Goal: Information Seeking & Learning: Learn about a topic

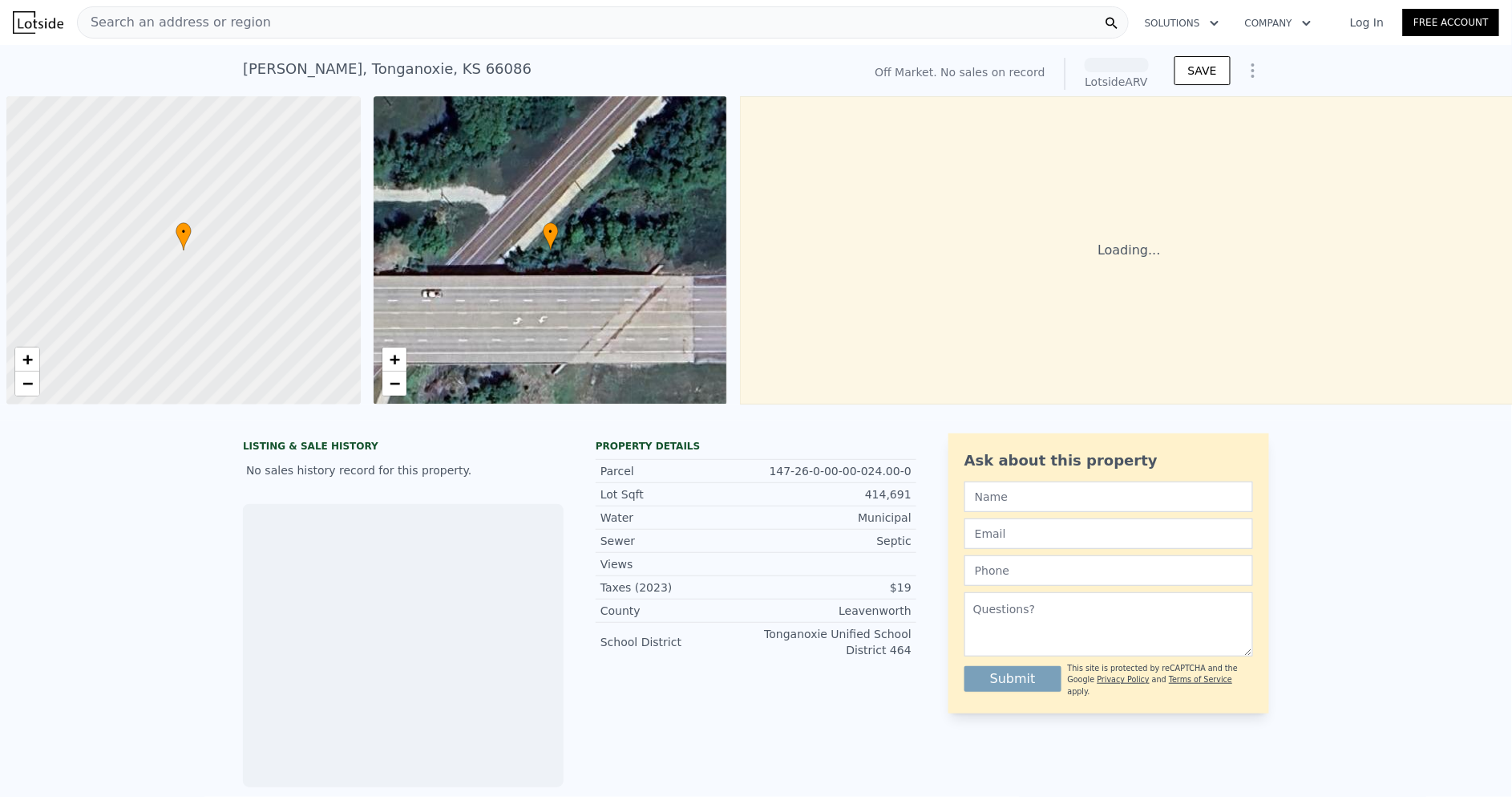
scroll to position [0, 6]
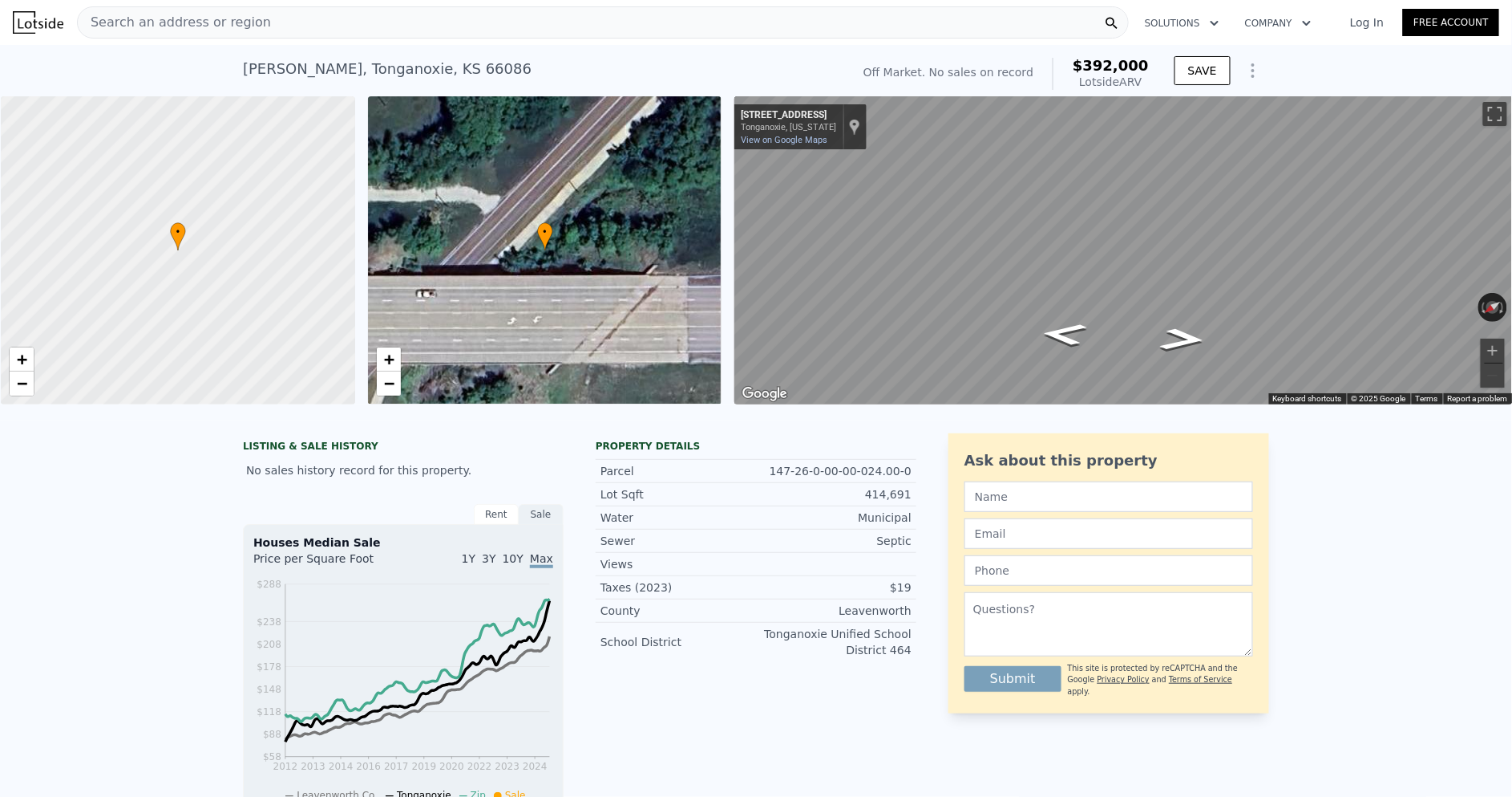
click at [268, 59] on div "[PERSON_NAME] , Tonganoxie , KS 66086" at bounding box center [387, 69] width 288 height 22
click at [473, 81] on div "[PERSON_NAME] , Tonganoxie , KS 66086 No sales on record (~ARV $392k )" at bounding box center [543, 74] width 601 height 45
click at [253, 16] on span "Search an address or region" at bounding box center [174, 22] width 194 height 19
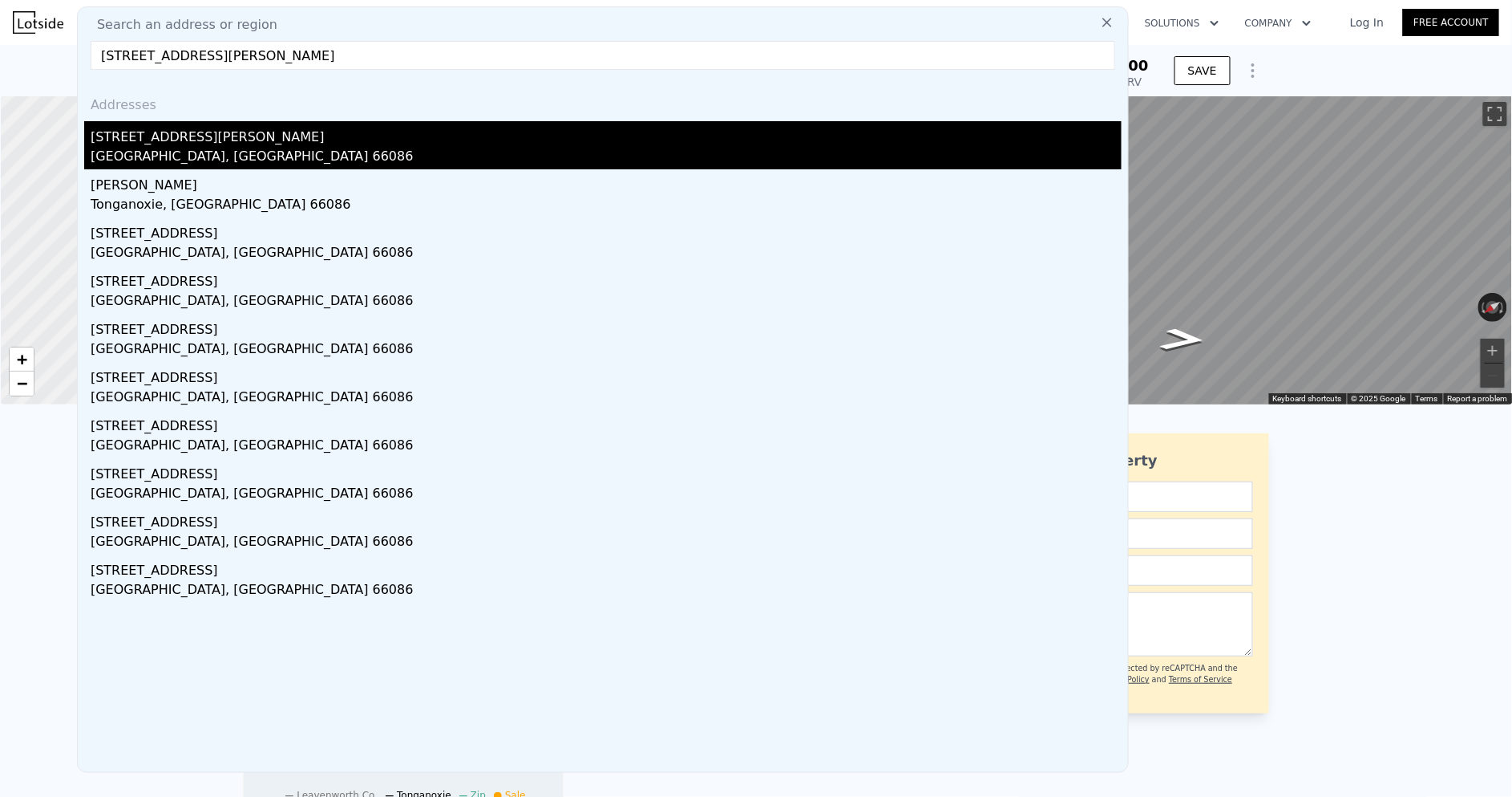
type input "[STREET_ADDRESS][PERSON_NAME]"
click at [258, 154] on div "[GEOGRAPHIC_DATA], [GEOGRAPHIC_DATA] 66086" at bounding box center [606, 158] width 1031 height 22
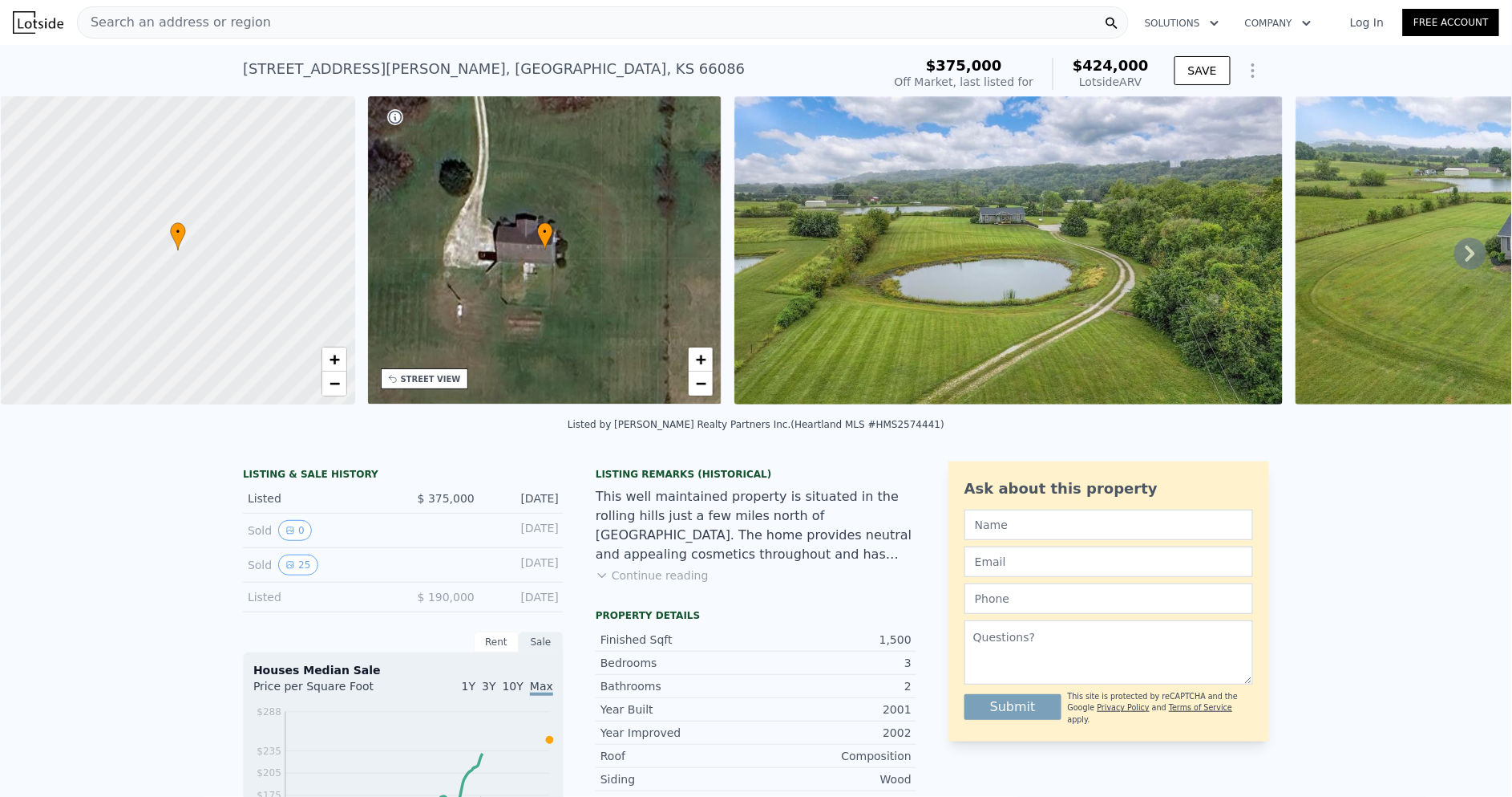
click at [1241, 70] on button "Show Options" at bounding box center [1253, 70] width 32 height 32
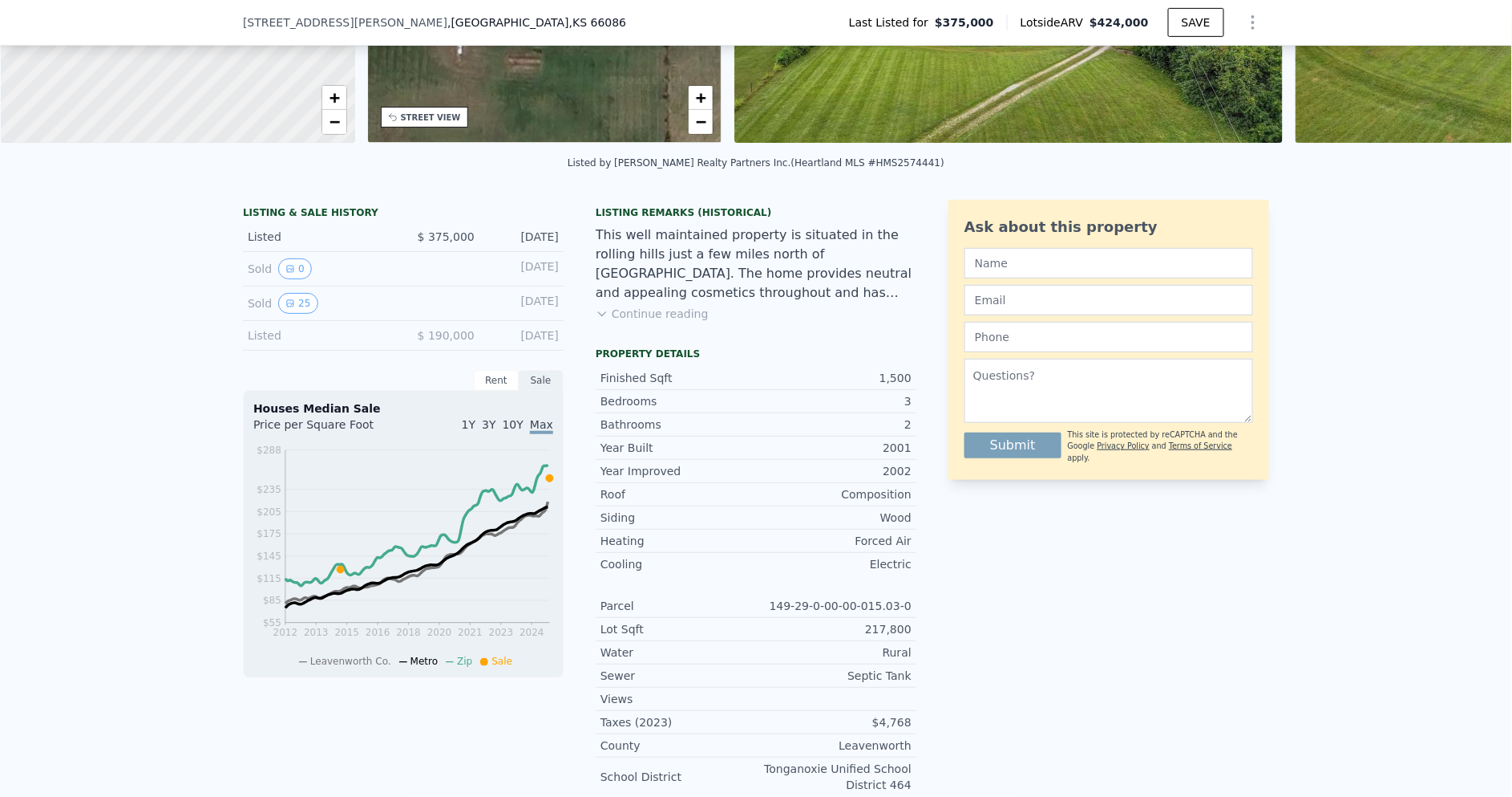
scroll to position [271, 0]
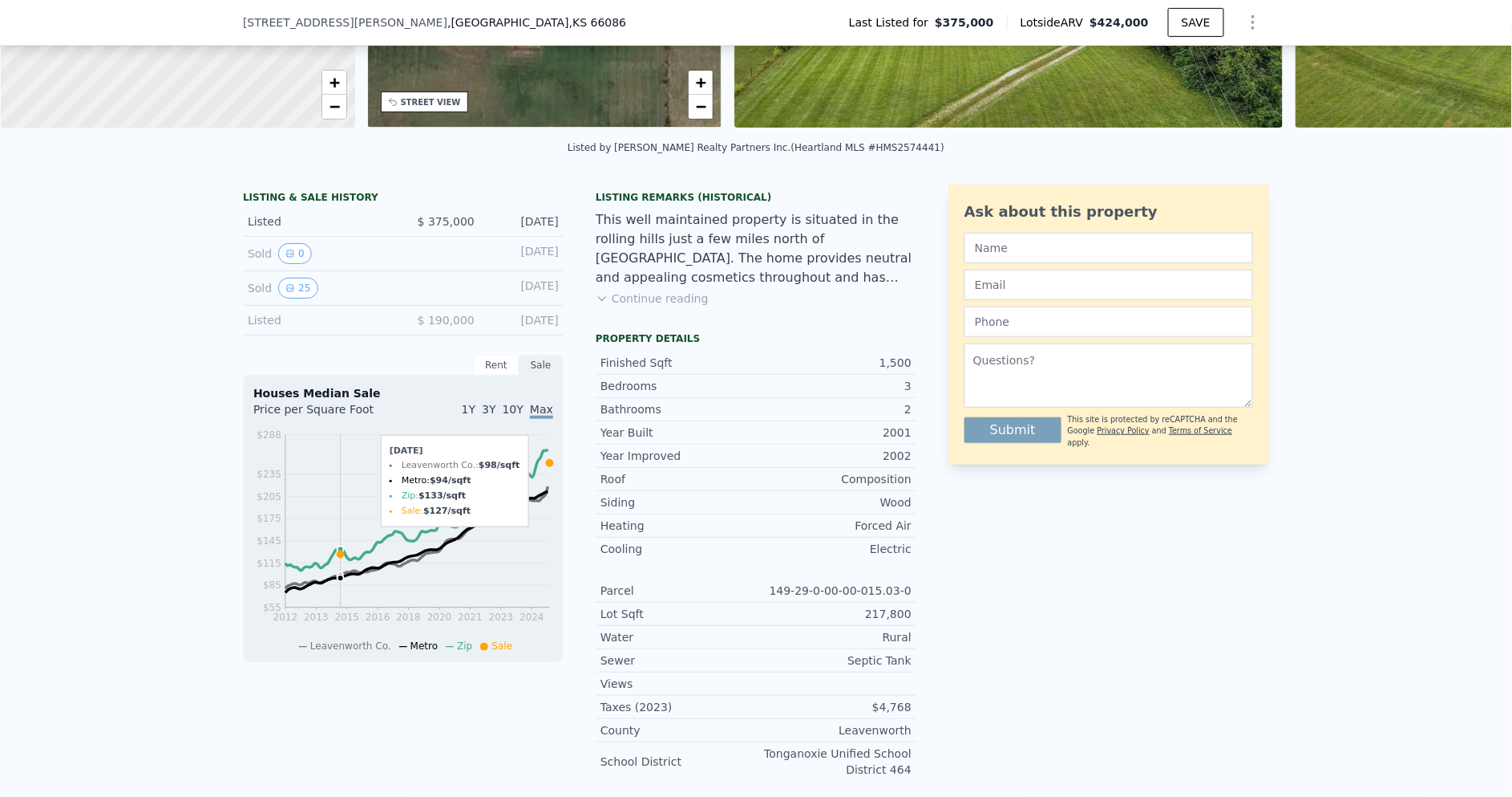
click at [340, 552] on icon at bounding box center [340, 554] width 7 height 7
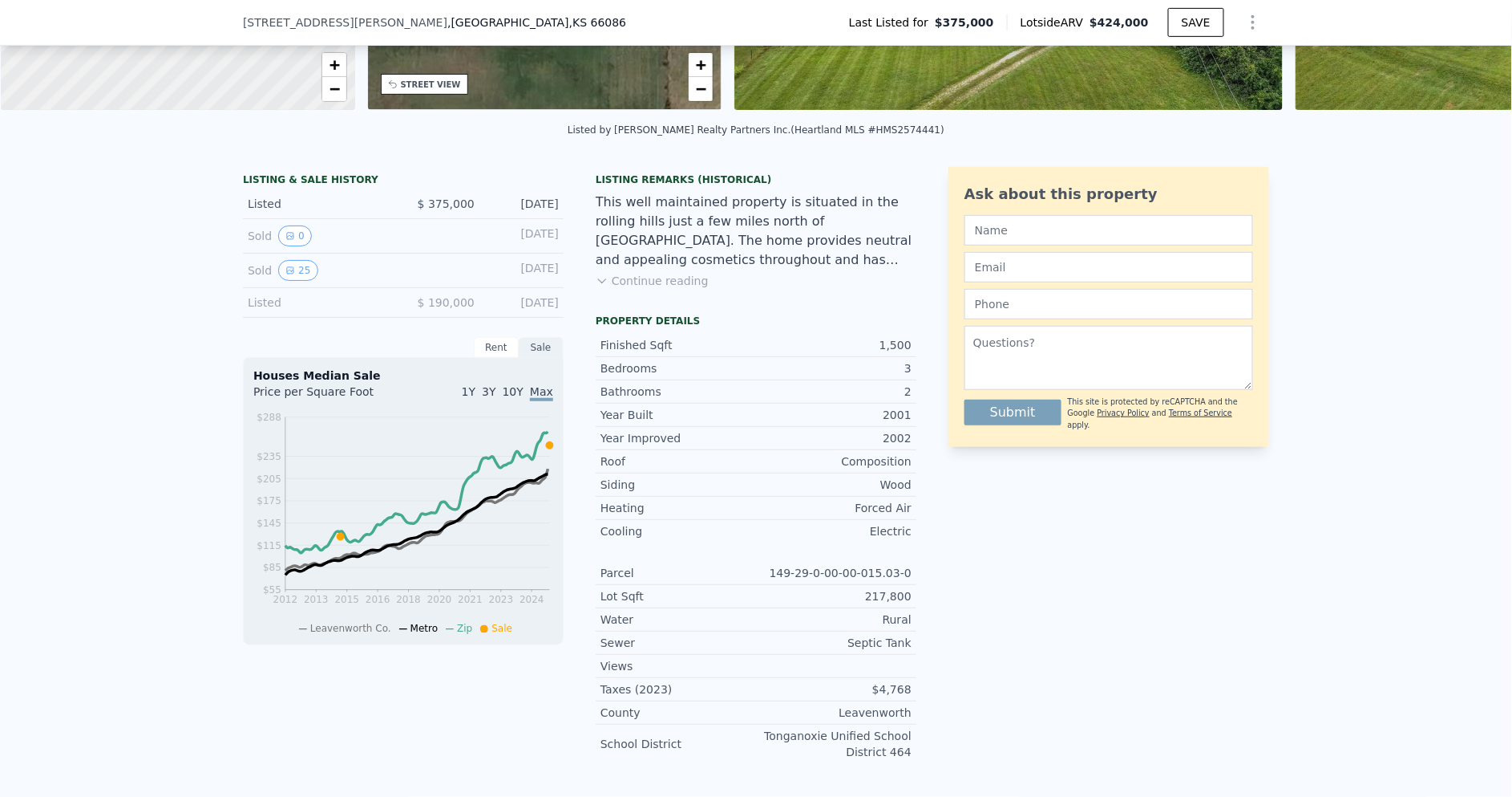
scroll to position [297, 0]
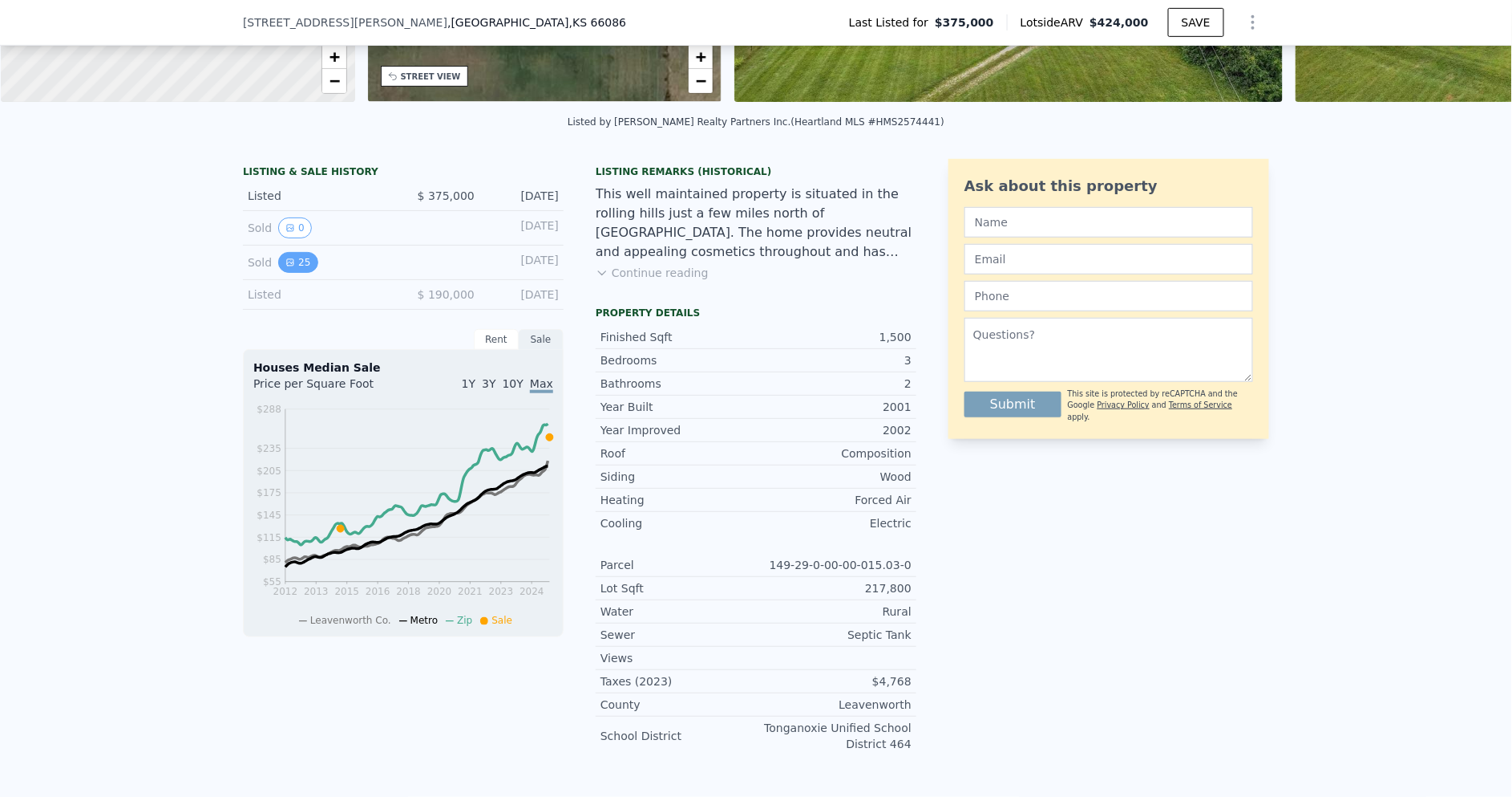
click at [297, 265] on button "25" at bounding box center [297, 262] width 40 height 21
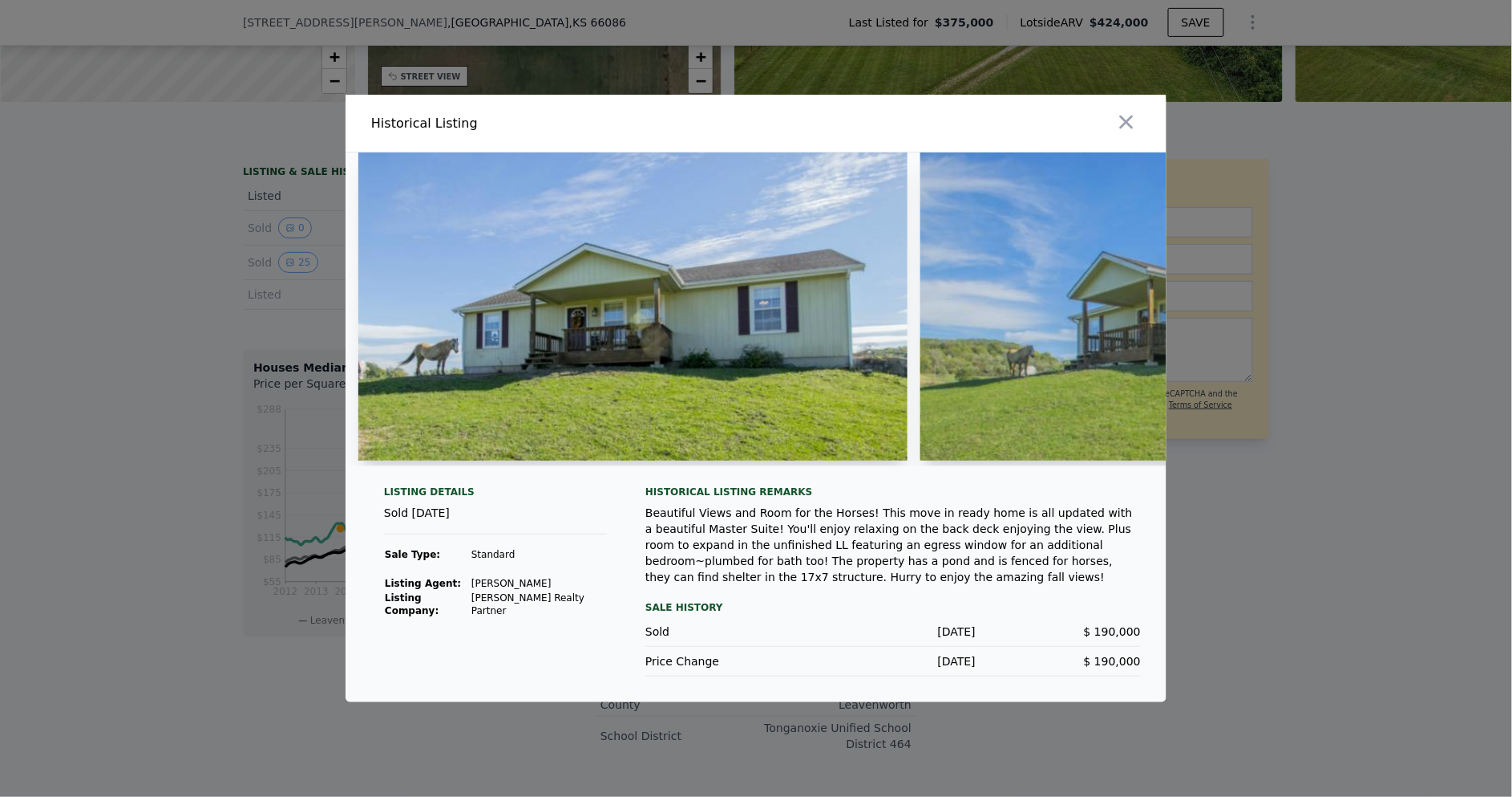
click at [736, 380] on img at bounding box center [632, 306] width 549 height 308
click at [1069, 362] on img at bounding box center [1216, 306] width 590 height 308
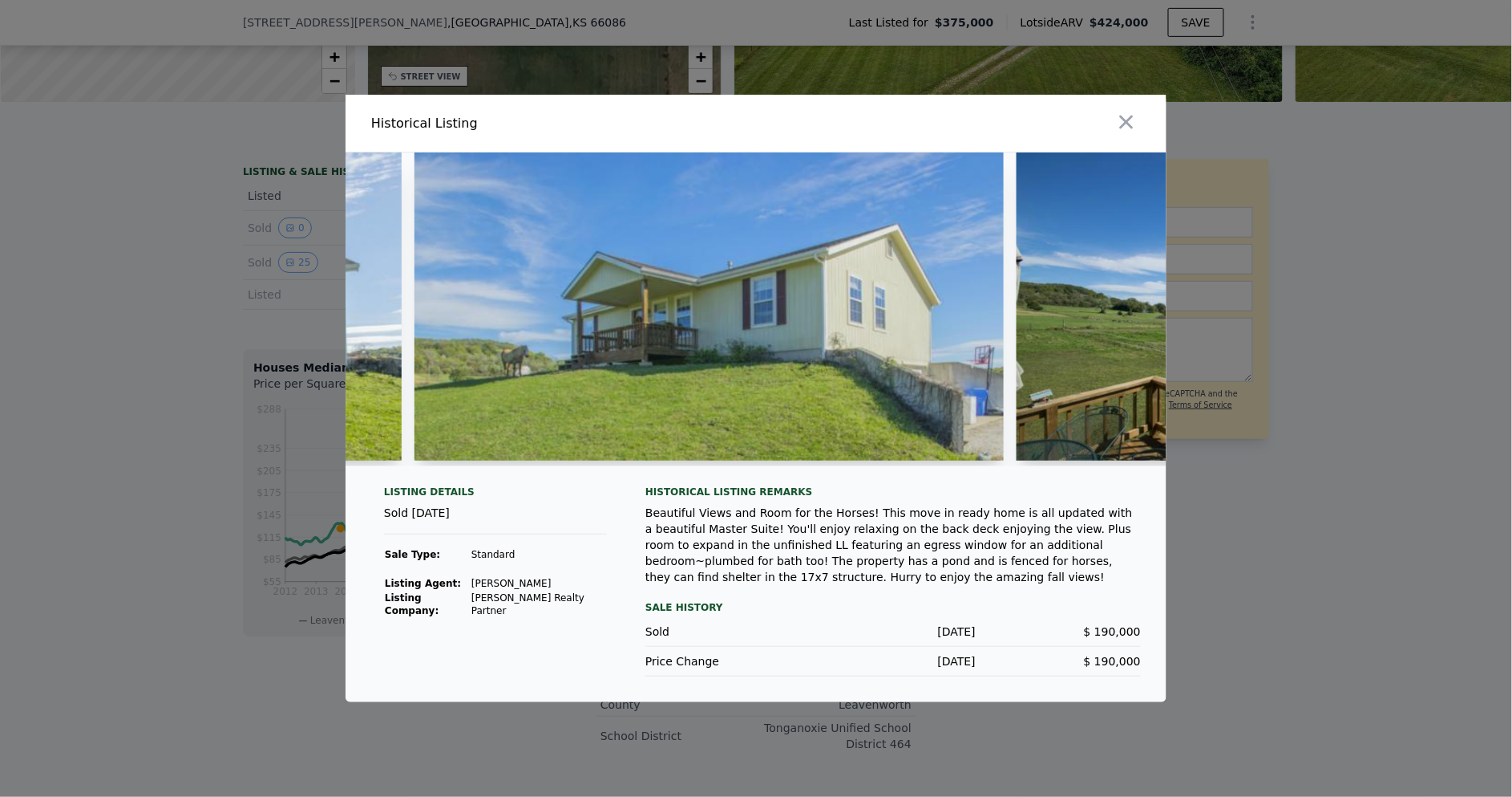
scroll to position [0, 510]
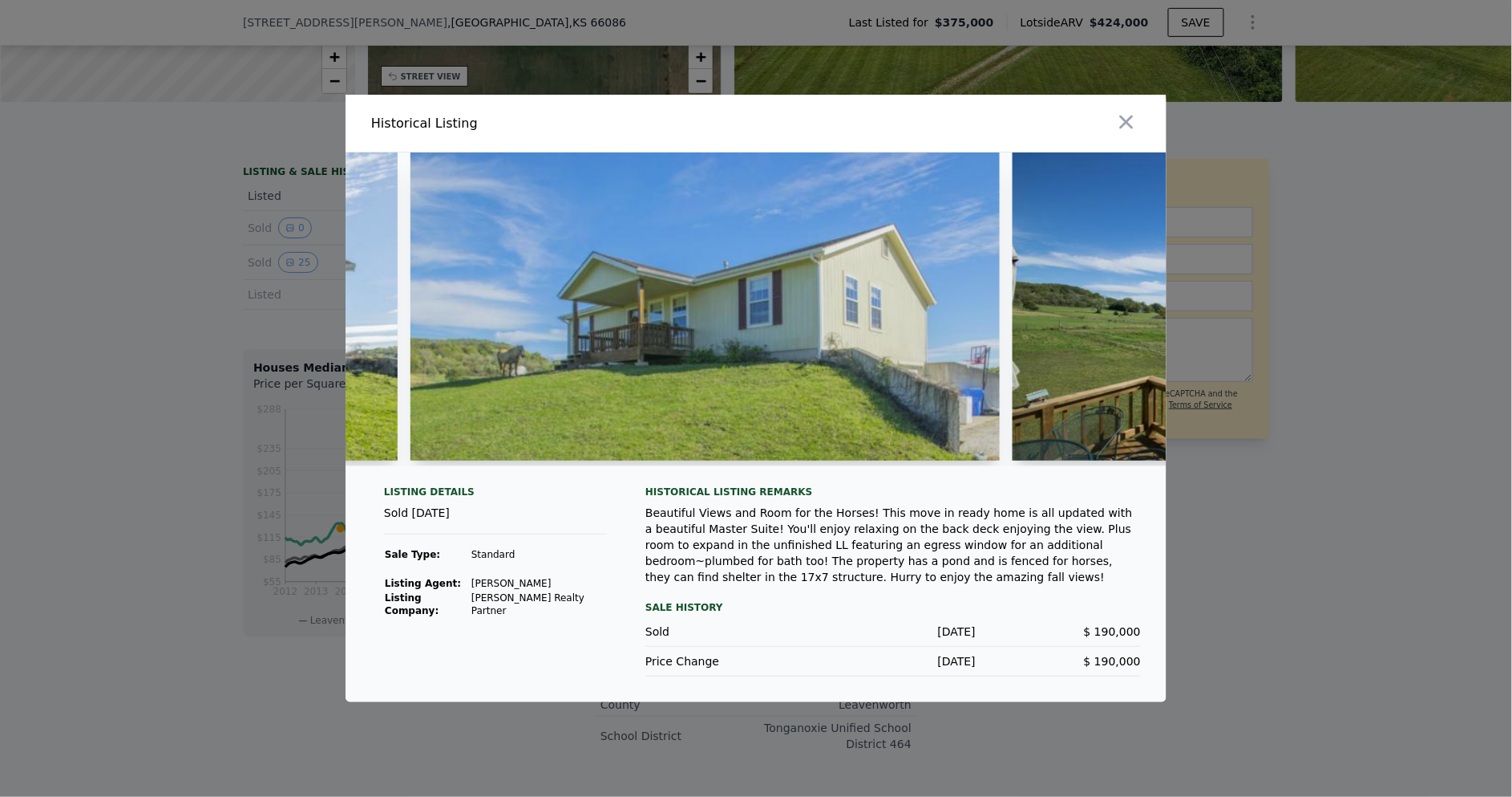
click at [835, 366] on img at bounding box center [706, 306] width 590 height 308
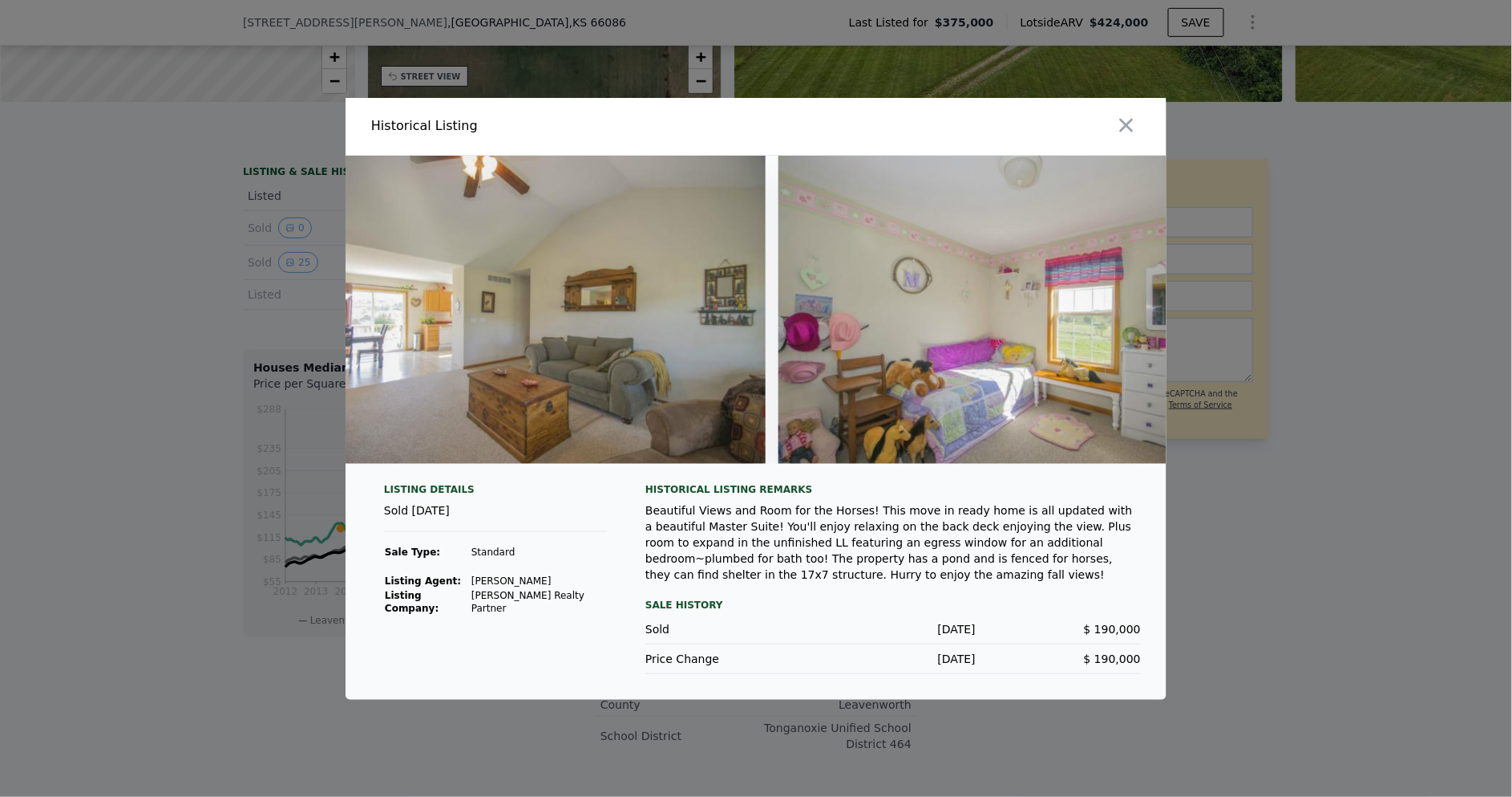
scroll to position [0, 4974]
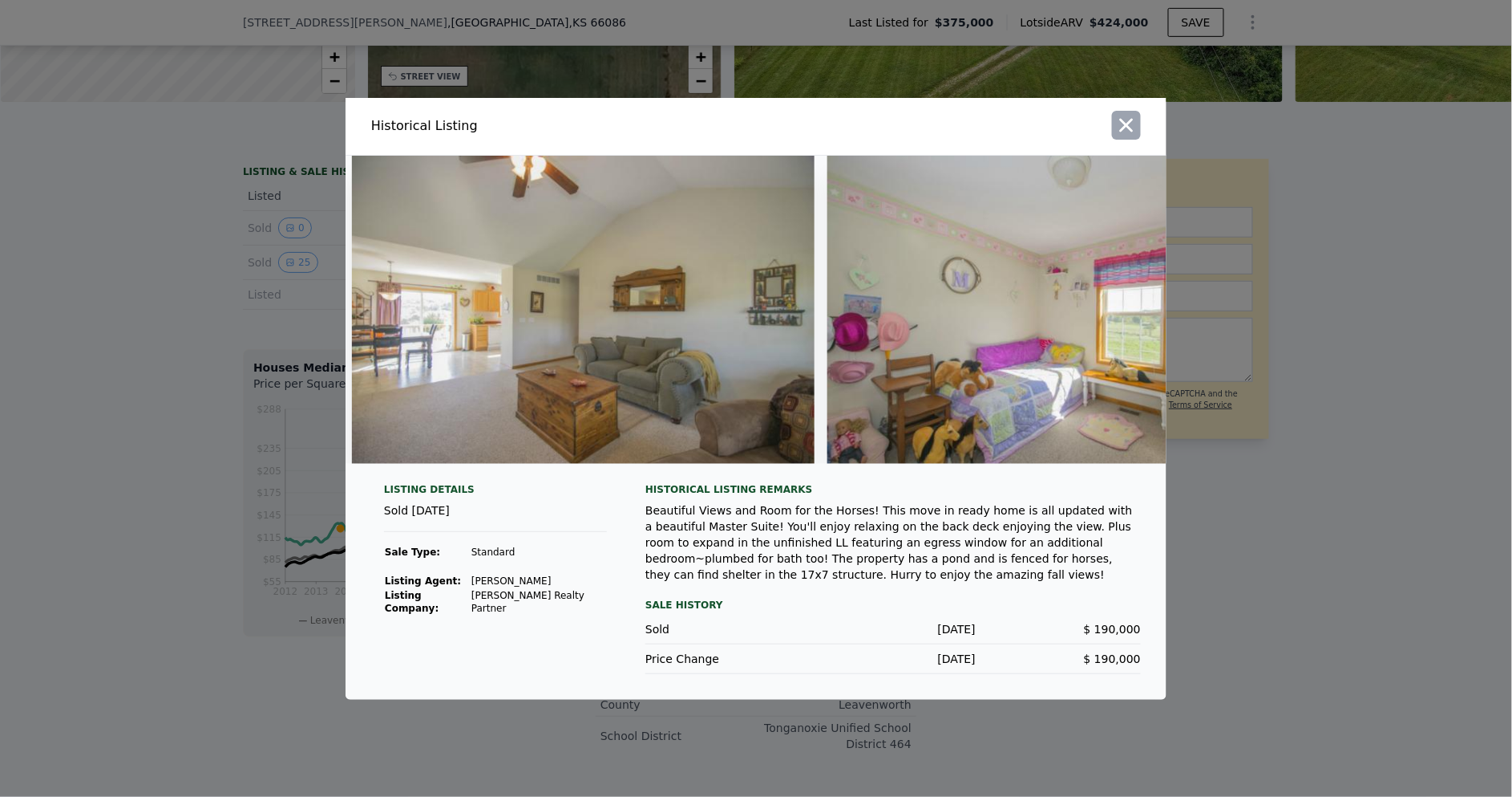
click at [1117, 124] on icon "button" at bounding box center [1126, 125] width 22 height 22
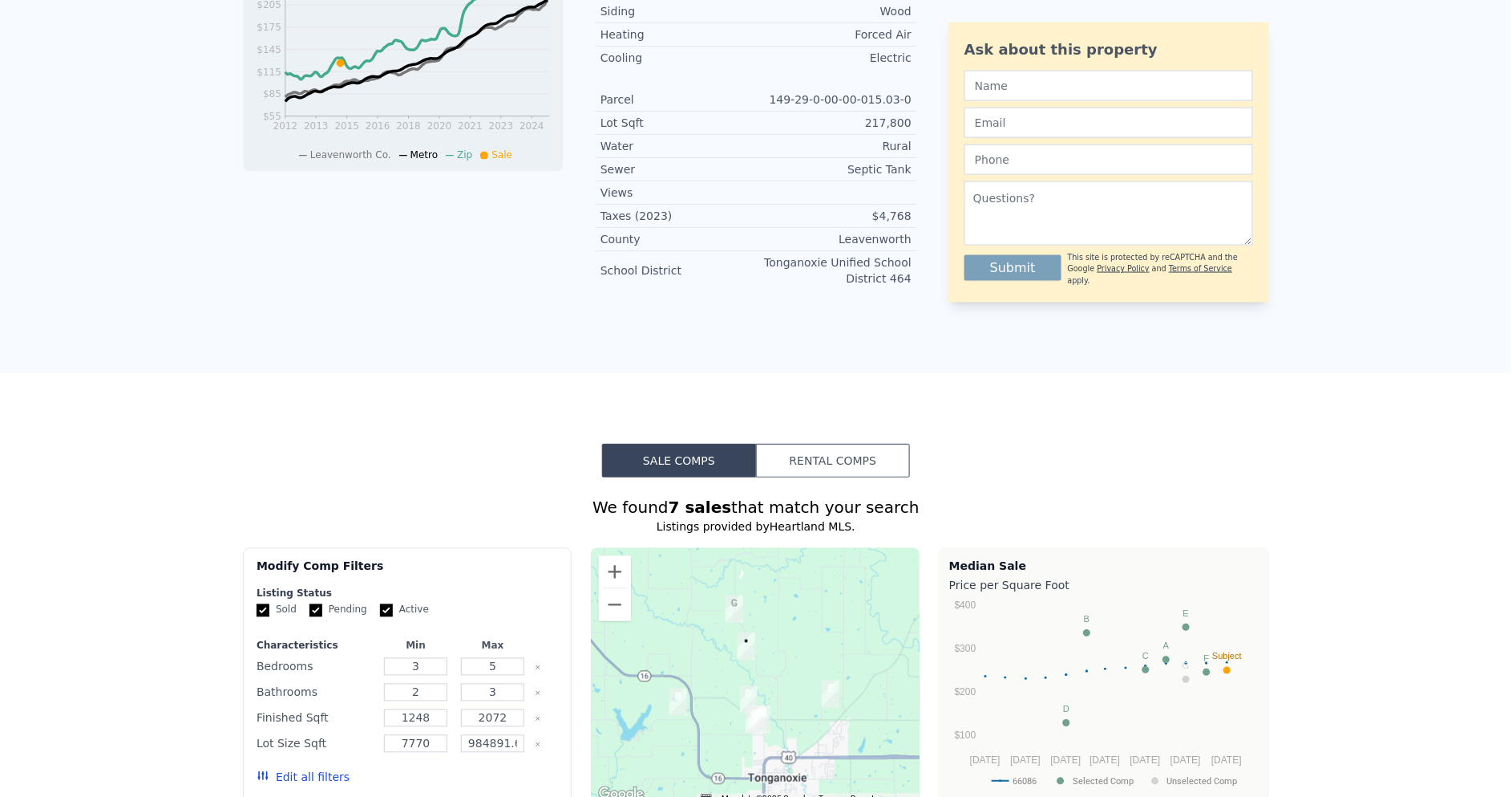
scroll to position [0, 0]
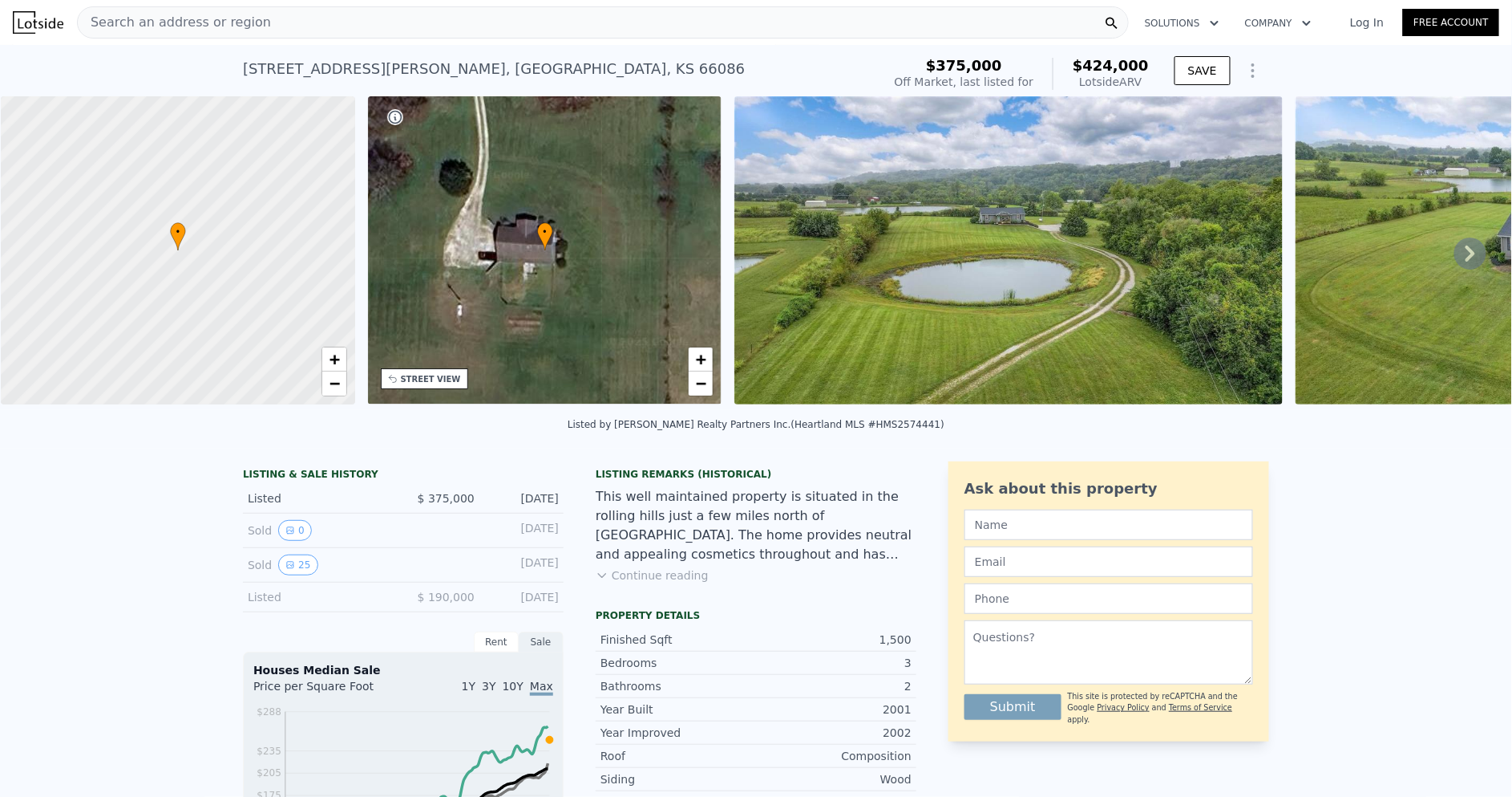
click at [236, 27] on span "Search an address or region" at bounding box center [174, 22] width 194 height 19
click at [58, 56] on div "[STREET_ADDRESS][PERSON_NAME] Sold [DATE] for $375k (~ARV $424k ) $375,000 Off …" at bounding box center [756, 70] width 1512 height 51
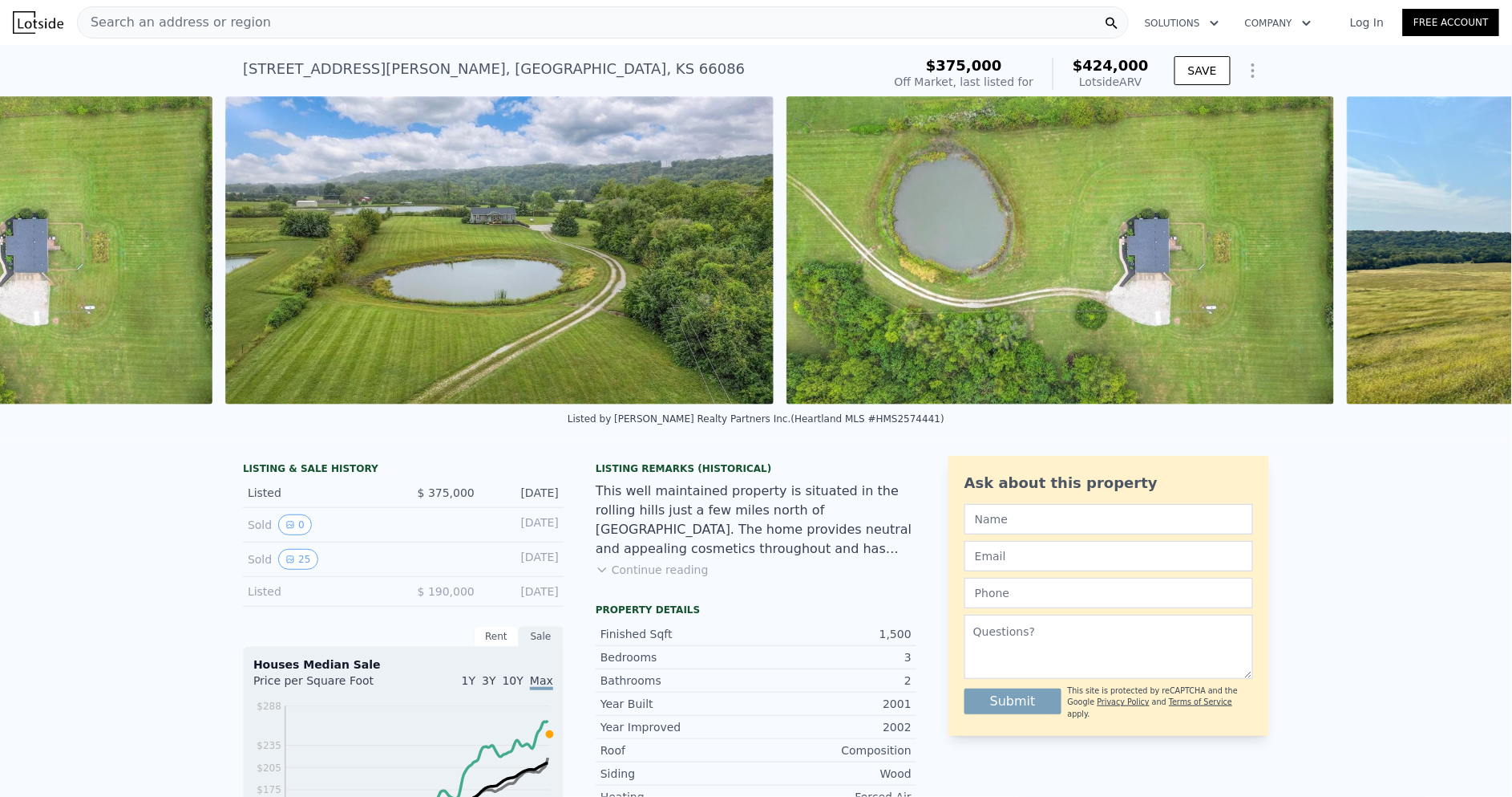
scroll to position [0, 17474]
